Goal: Transaction & Acquisition: Purchase product/service

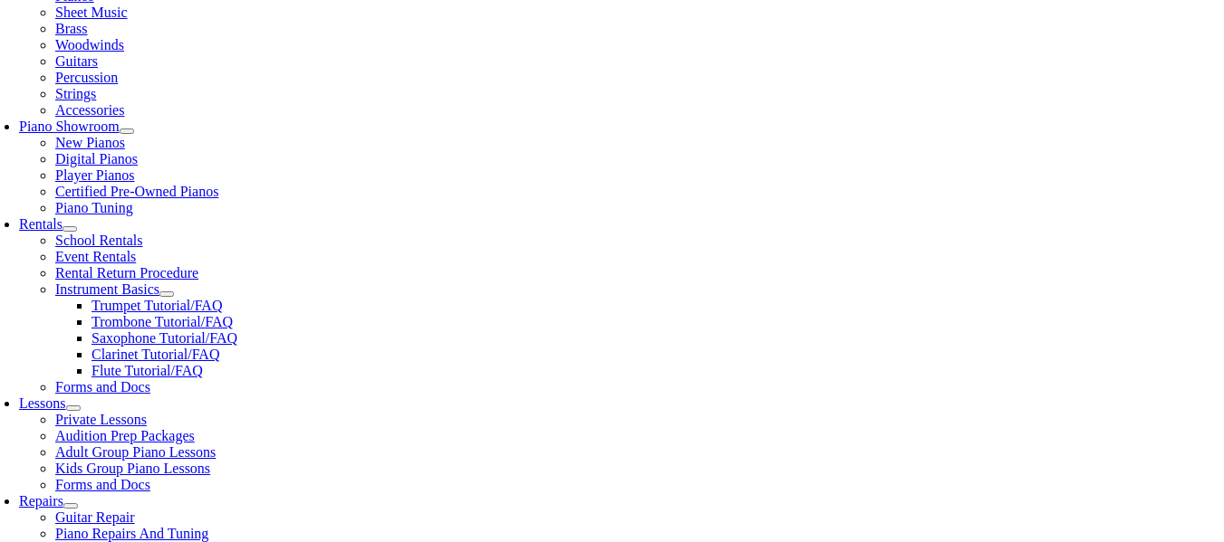
scroll to position [440, 0]
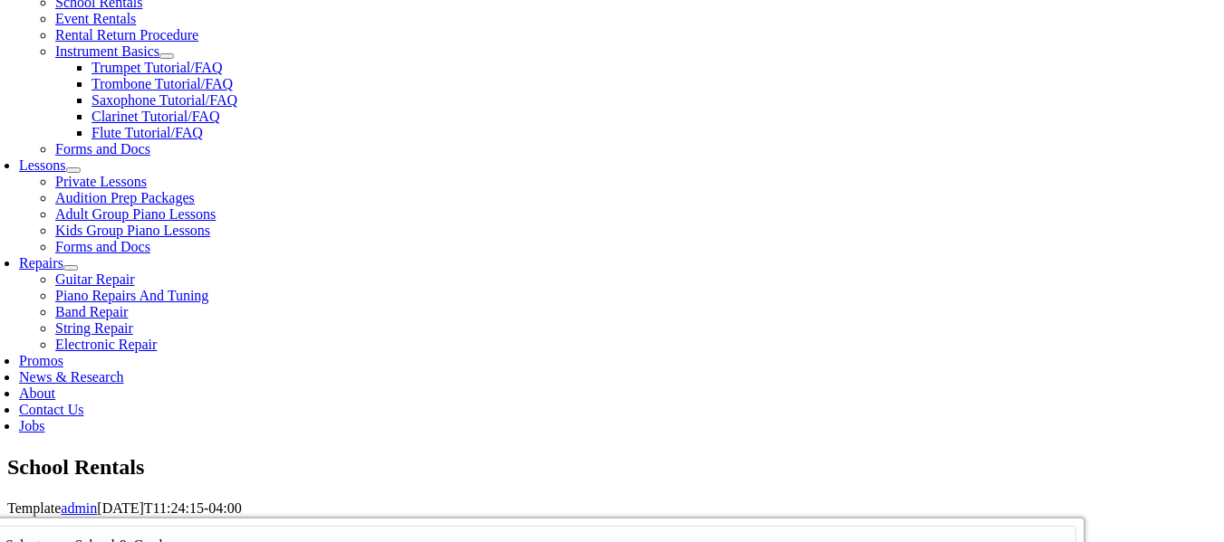
scroll to position [2037, 0]
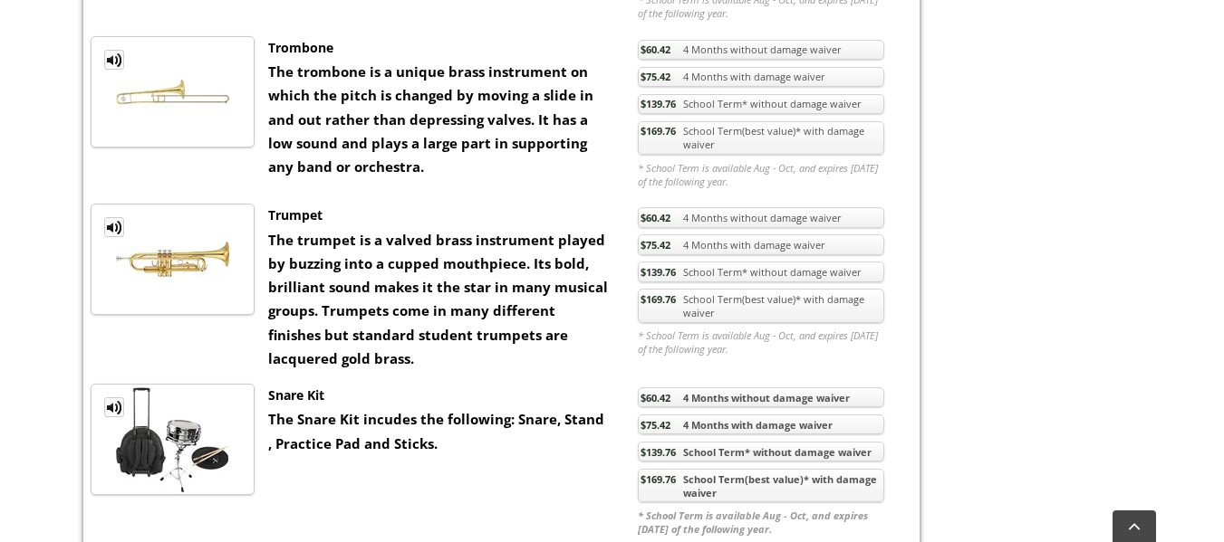
scroll to position [1216, 0]
click at [679, 308] on link "$169.76 School Term(best value)* with damage waiver" at bounding box center [761, 305] width 246 height 34
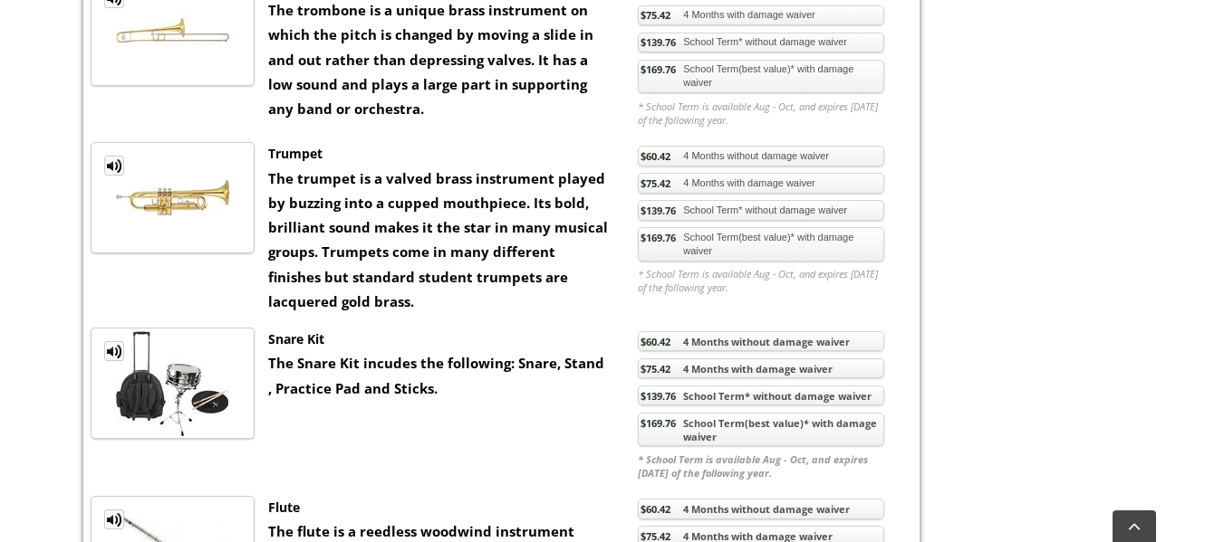
scroll to position [1275, 0]
